Goal: Information Seeking & Learning: Learn about a topic

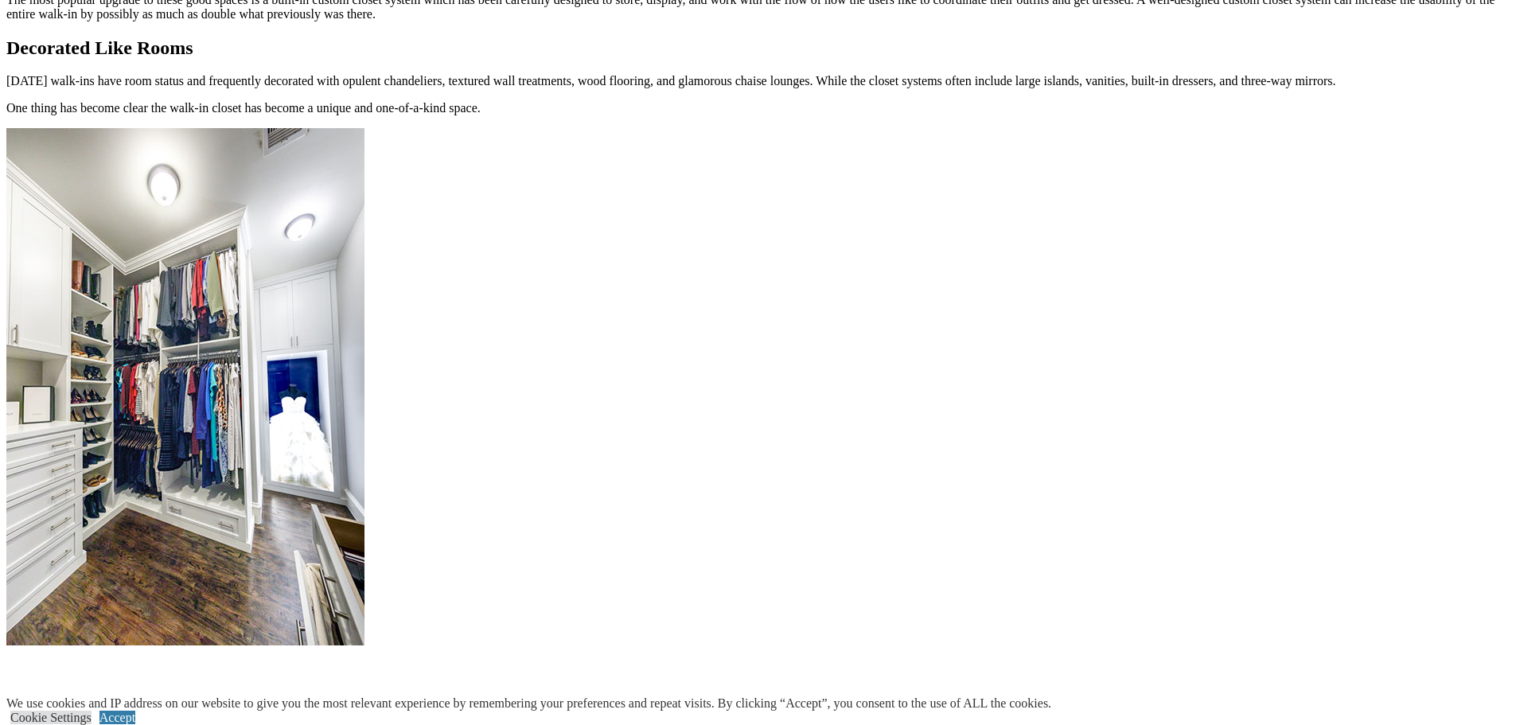
scroll to position [1910, 0]
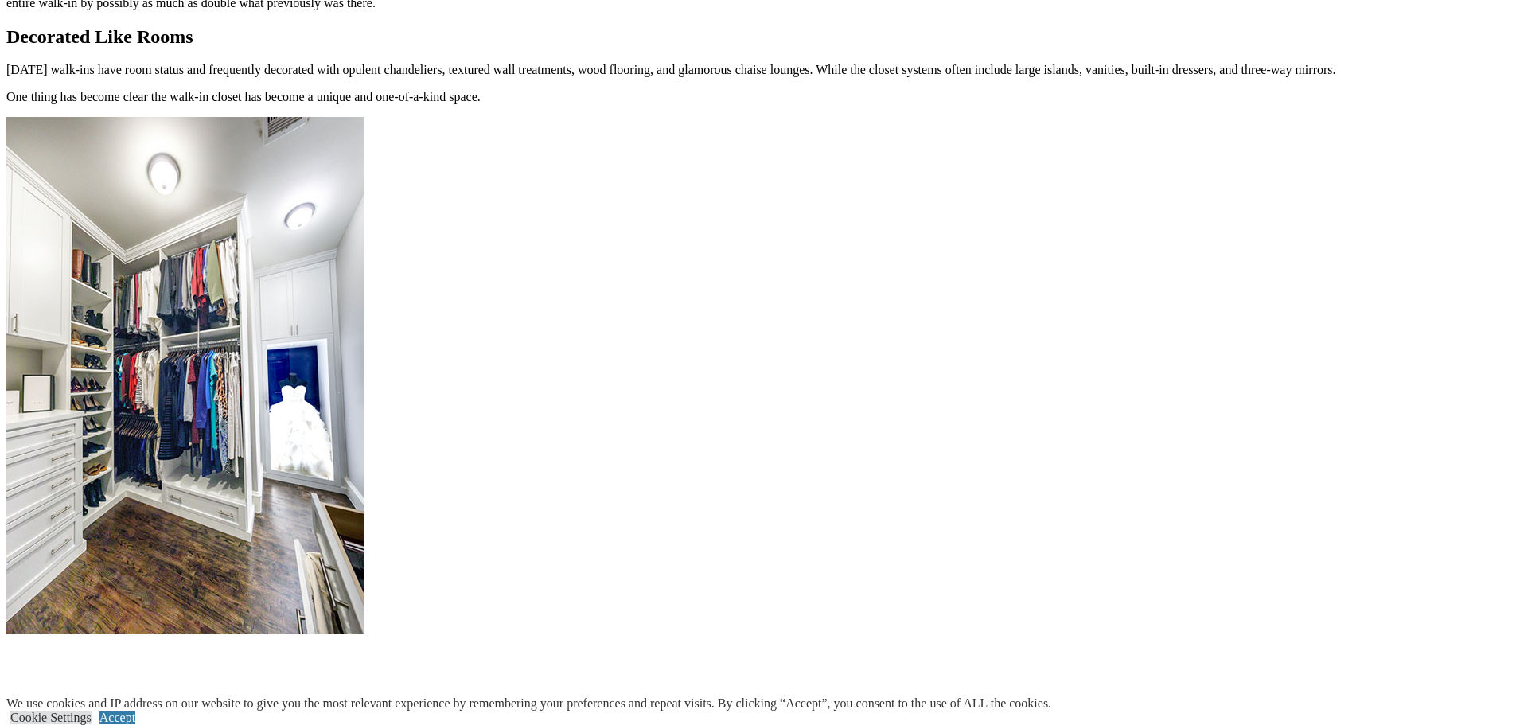
drag, startPoint x: 729, startPoint y: 446, endPoint x: 739, endPoint y: 448, distance: 9.8
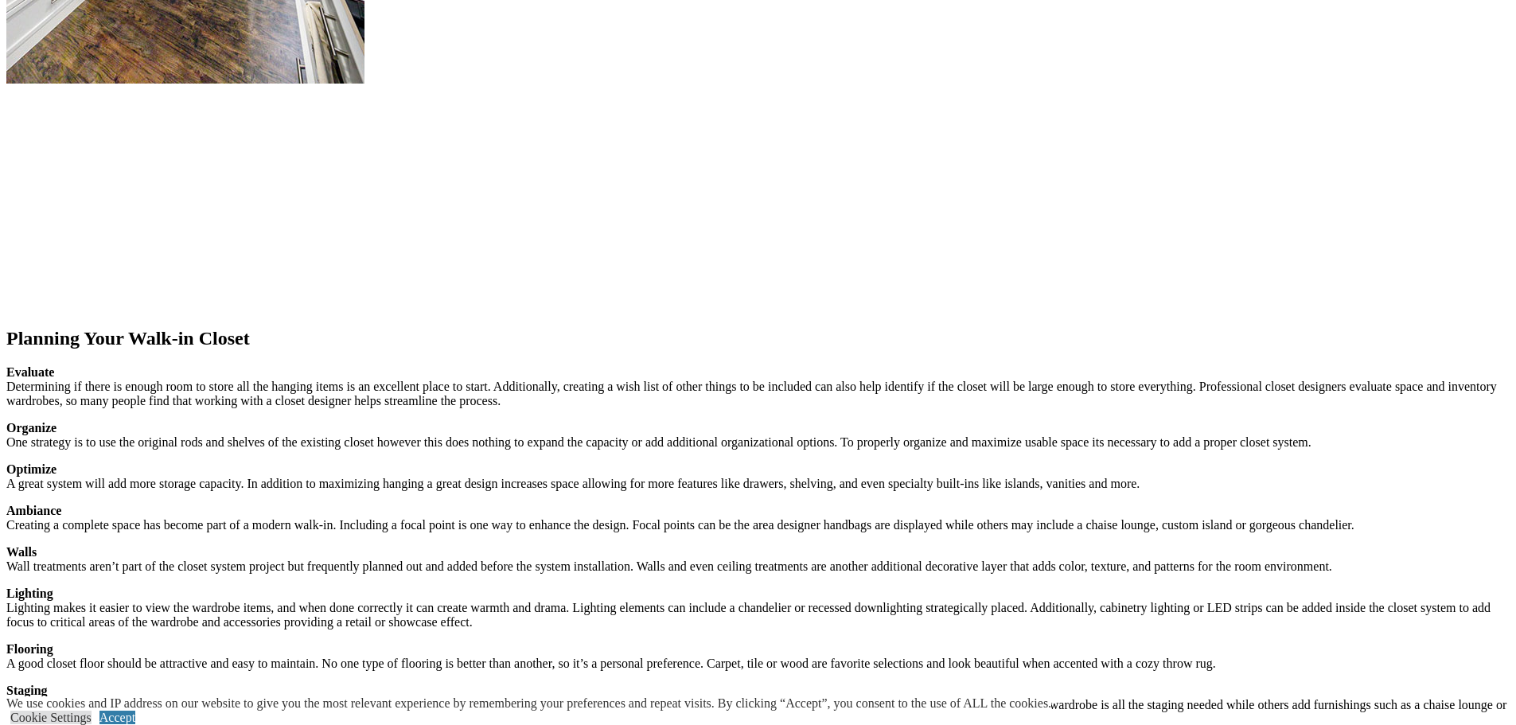
scroll to position [2467, 0]
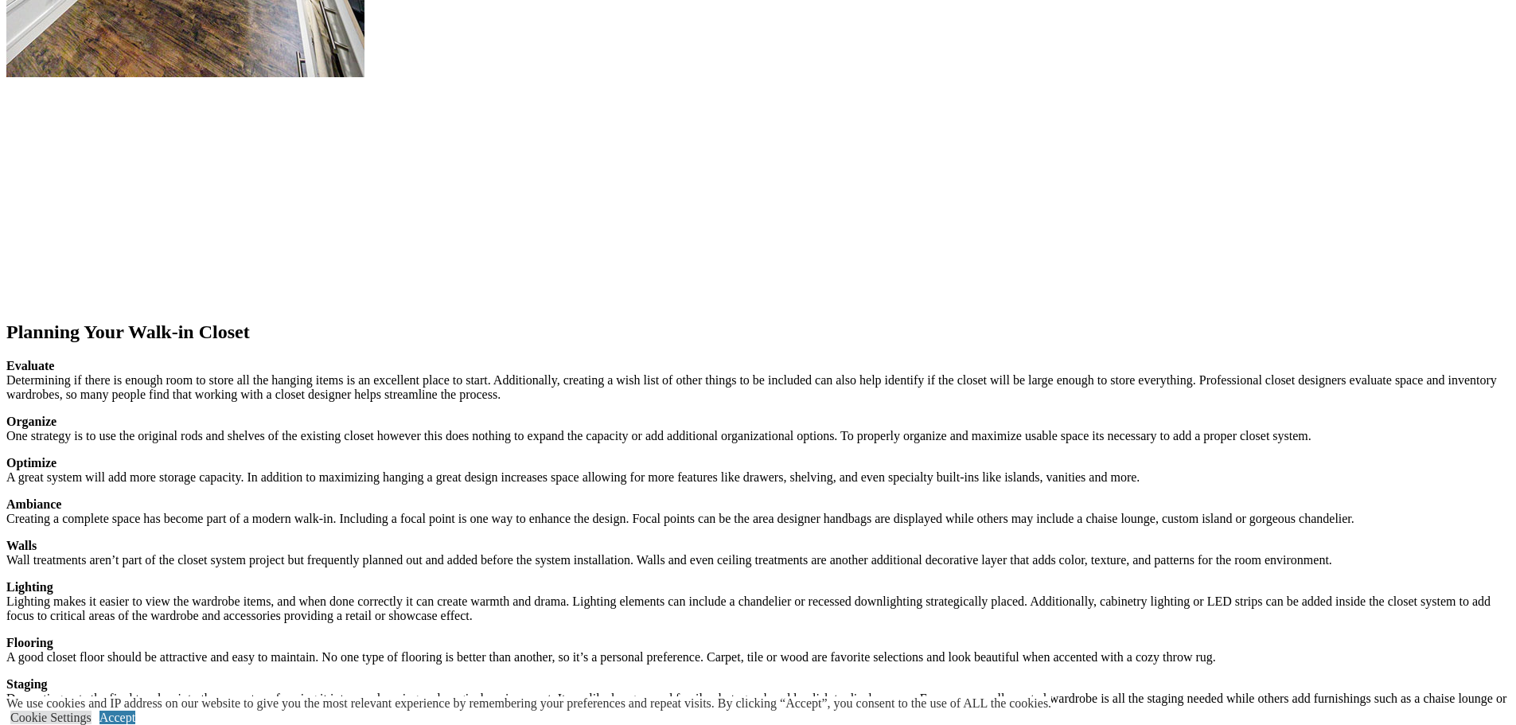
drag, startPoint x: 1444, startPoint y: 203, endPoint x: 1444, endPoint y: 193, distance: 9.6
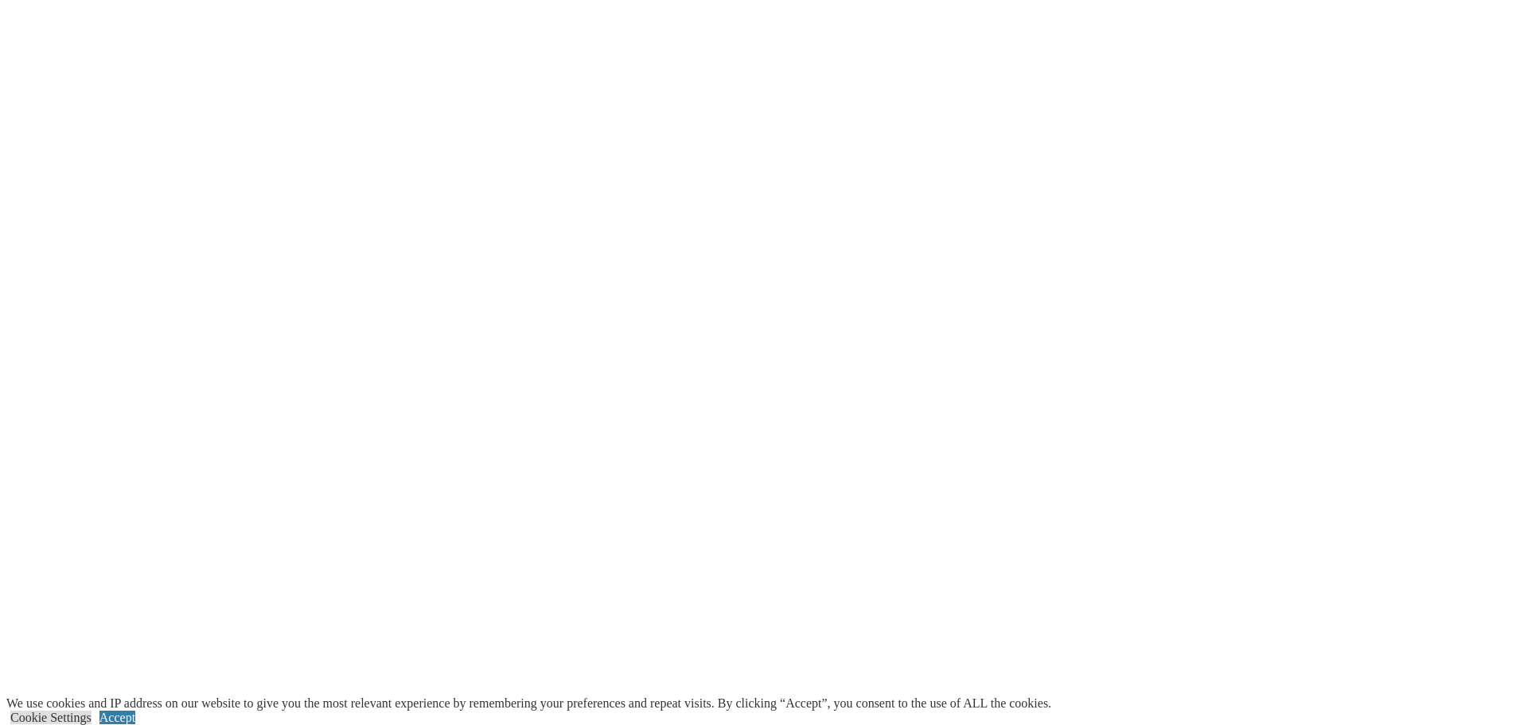
scroll to position [2945, 0]
